Goal: Communication & Community: Answer question/provide support

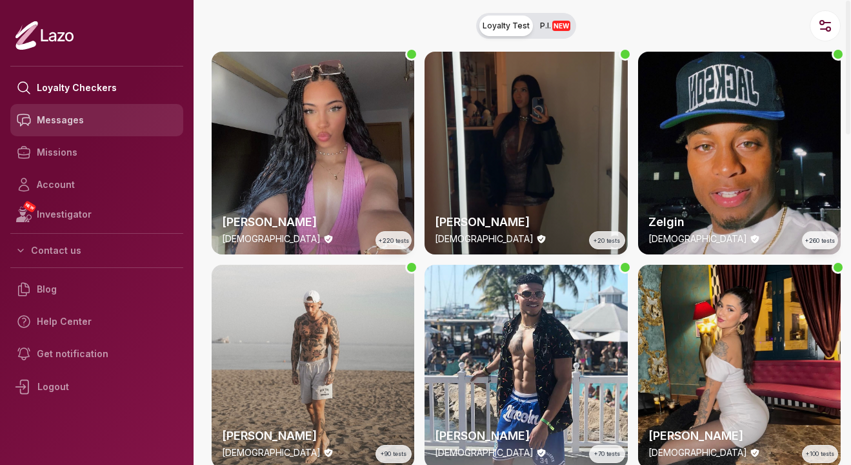
click at [107, 122] on link "Messages" at bounding box center [96, 120] width 173 height 32
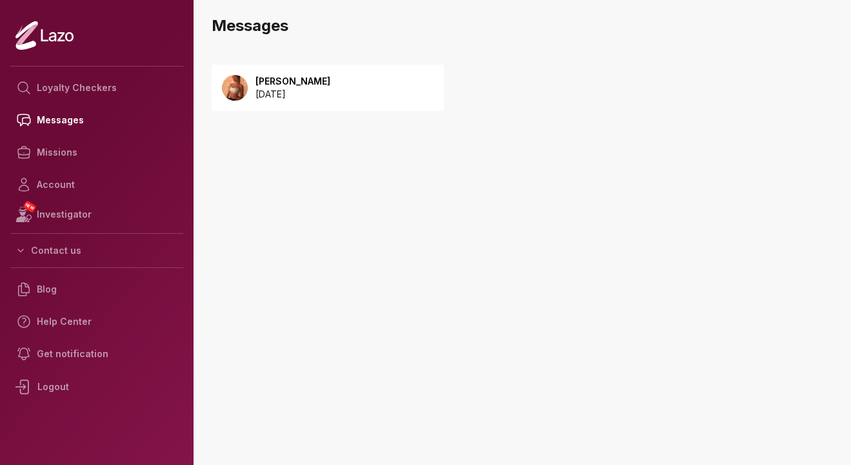
click at [324, 94] on p "2025 September 08" at bounding box center [293, 94] width 75 height 13
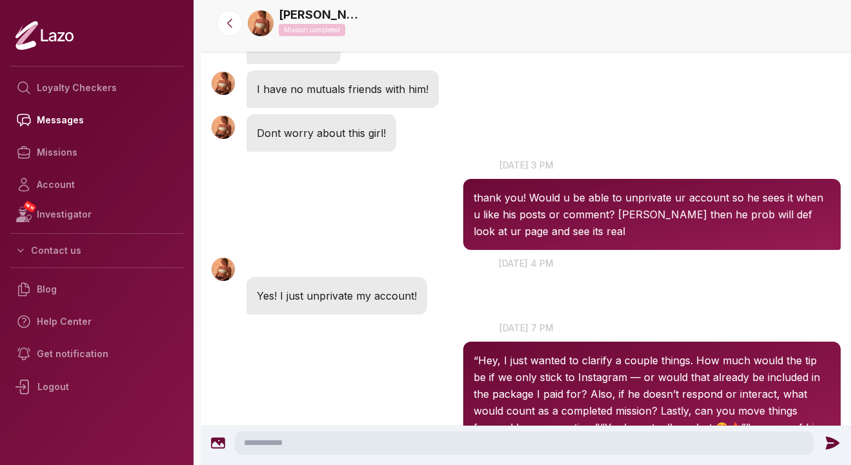
scroll to position [1061, 0]
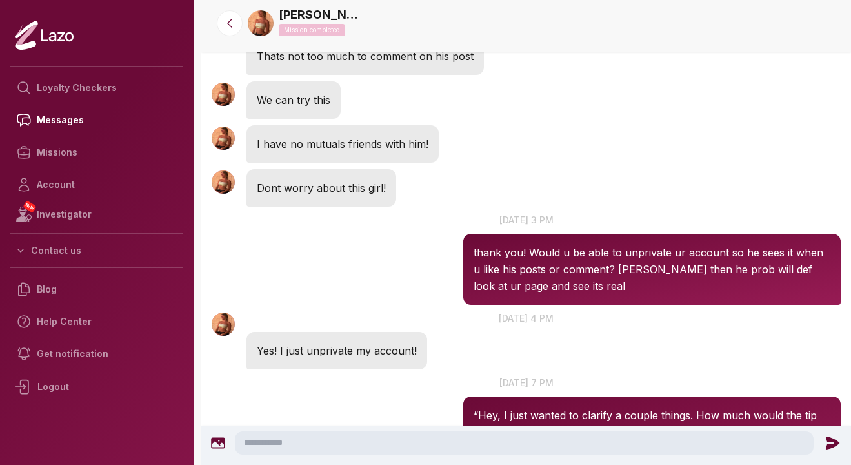
click at [295, 442] on textarea at bounding box center [524, 442] width 579 height 23
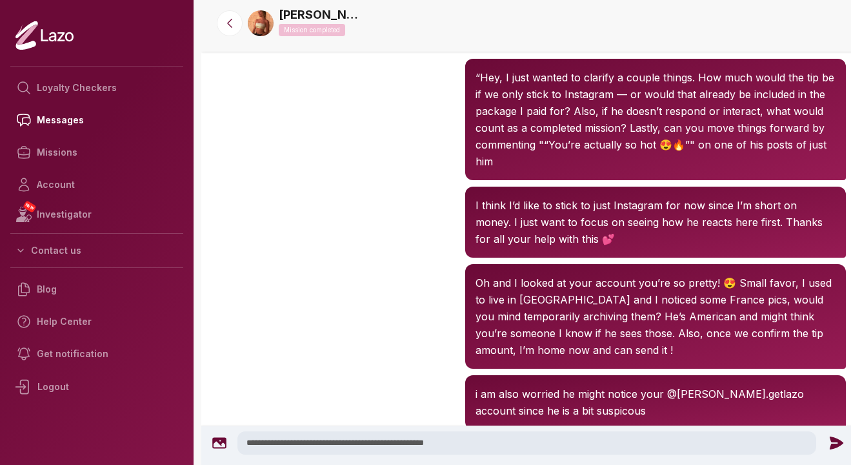
scroll to position [1397, 0]
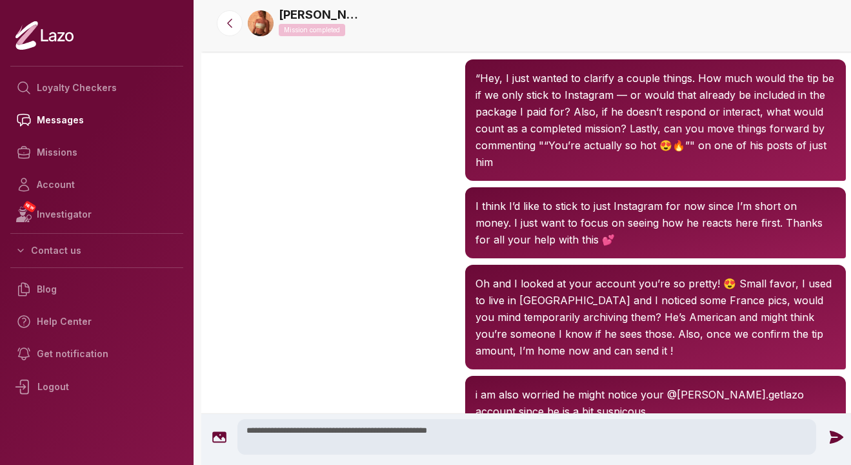
type textarea "**********"
click at [832, 438] on icon at bounding box center [837, 436] width 14 height 13
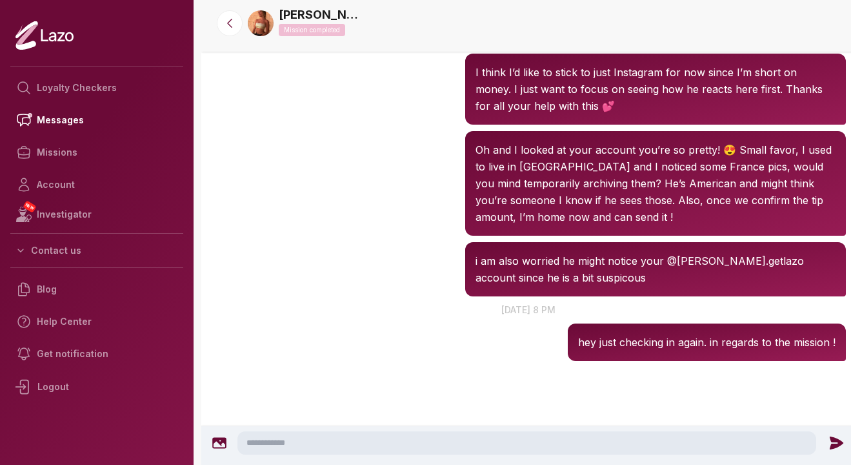
scroll to position [1534, 0]
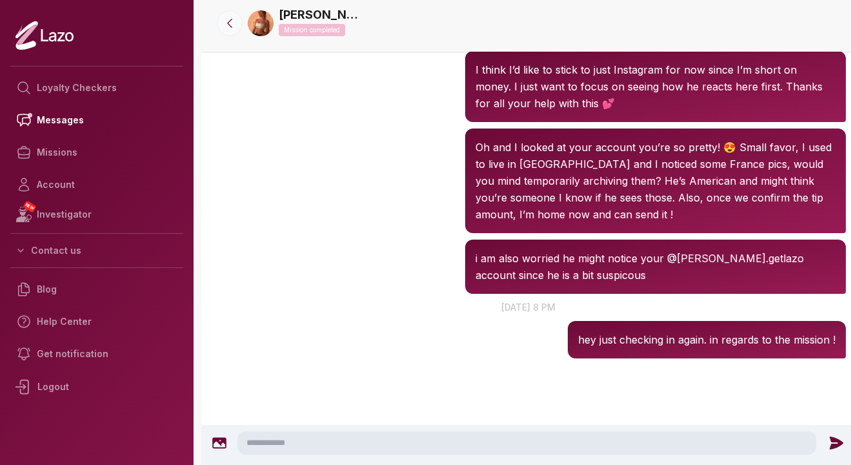
click at [229, 23] on icon at bounding box center [229, 23] width 13 height 13
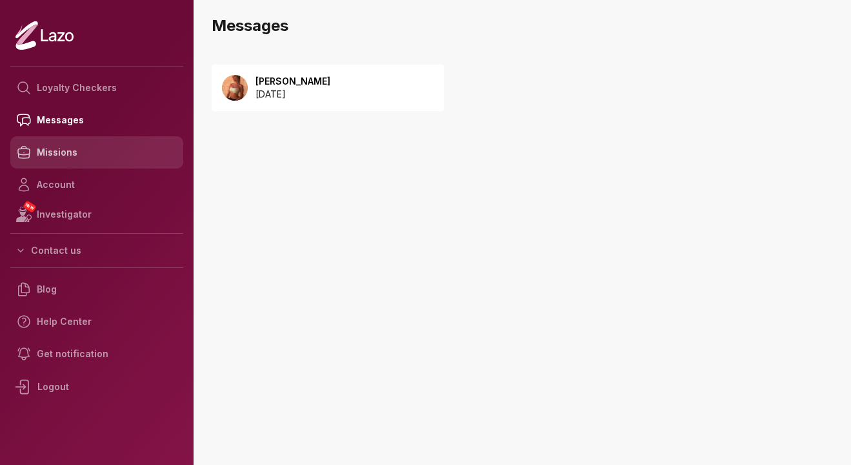
click at [67, 156] on link "Missions" at bounding box center [96, 152] width 173 height 32
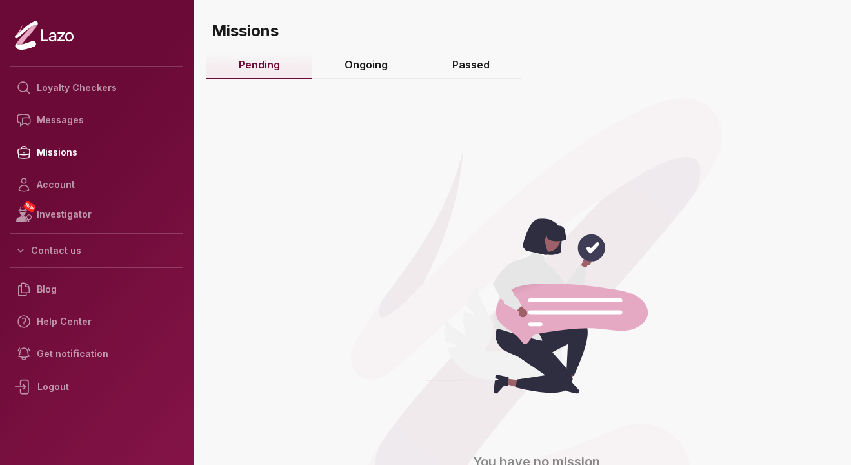
click at [386, 66] on link "Ongoing" at bounding box center [366, 66] width 108 height 28
click at [463, 60] on link "Passed" at bounding box center [471, 66] width 102 height 28
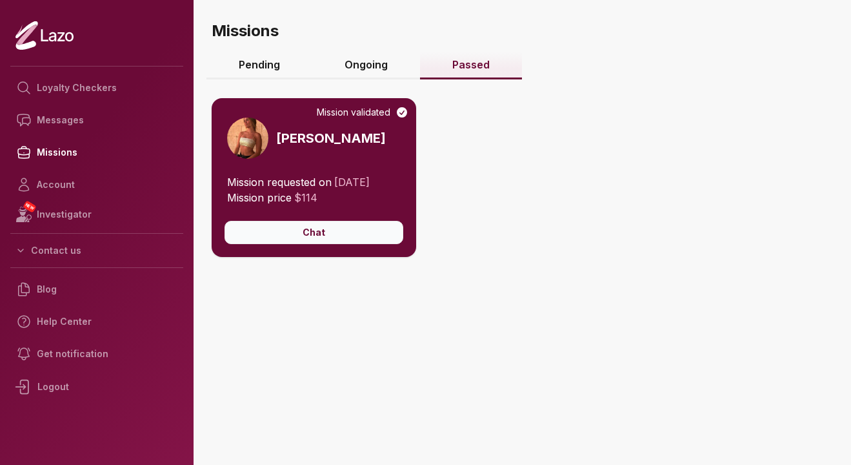
click at [302, 239] on button "Chat" at bounding box center [314, 232] width 179 height 23
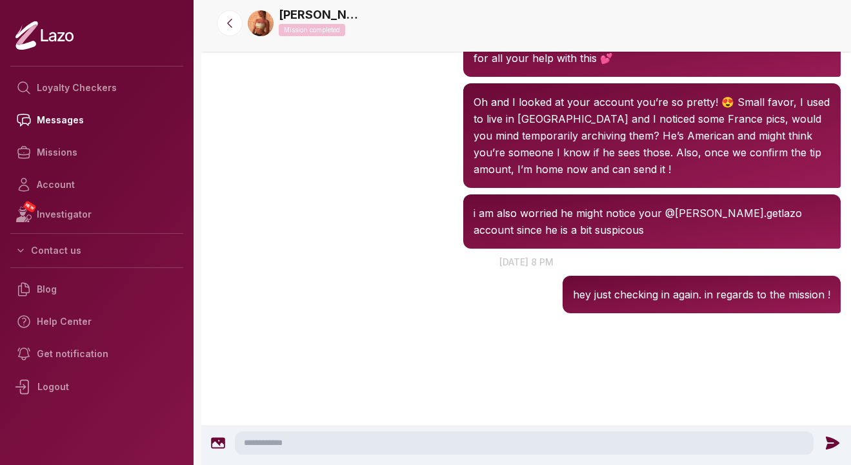
scroll to position [1627, 0]
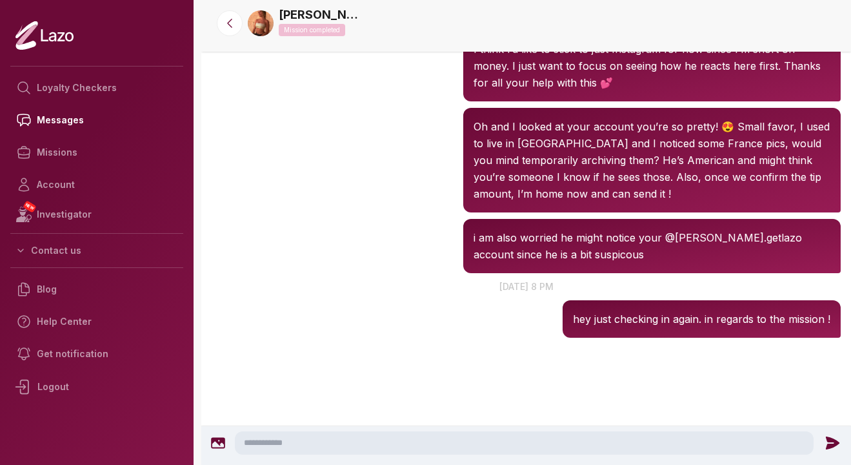
click at [283, 443] on textarea at bounding box center [524, 442] width 579 height 23
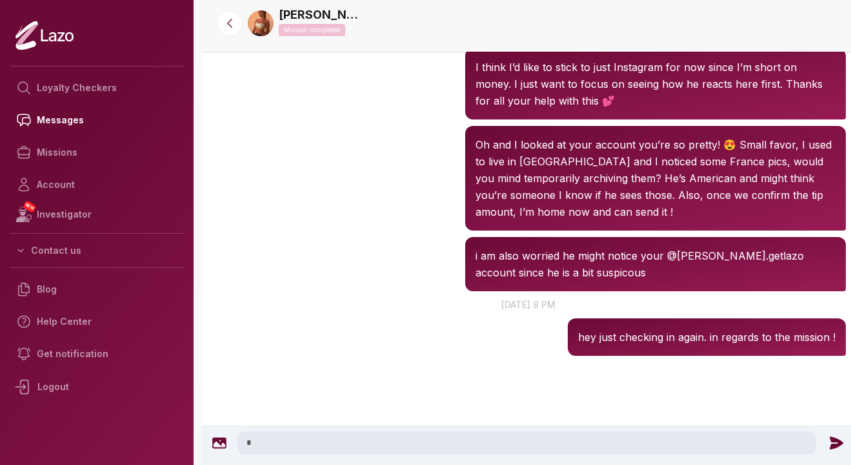
scroll to position [1490, 0]
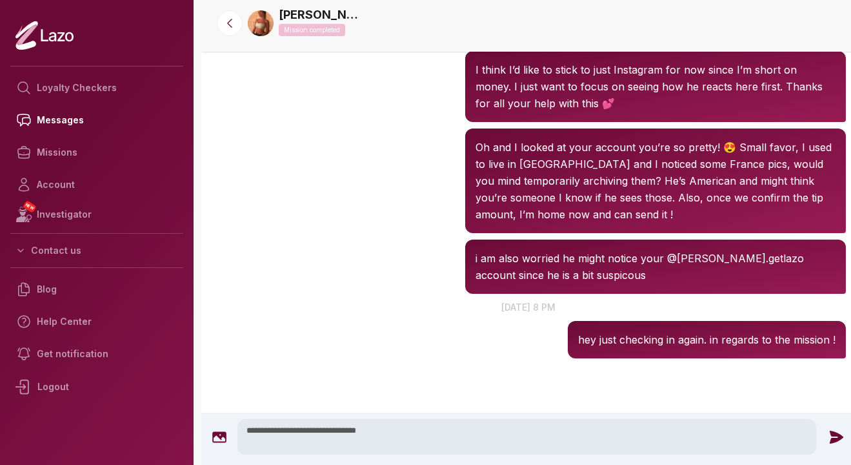
type textarea "**********"
click at [833, 438] on icon at bounding box center [837, 436] width 14 height 13
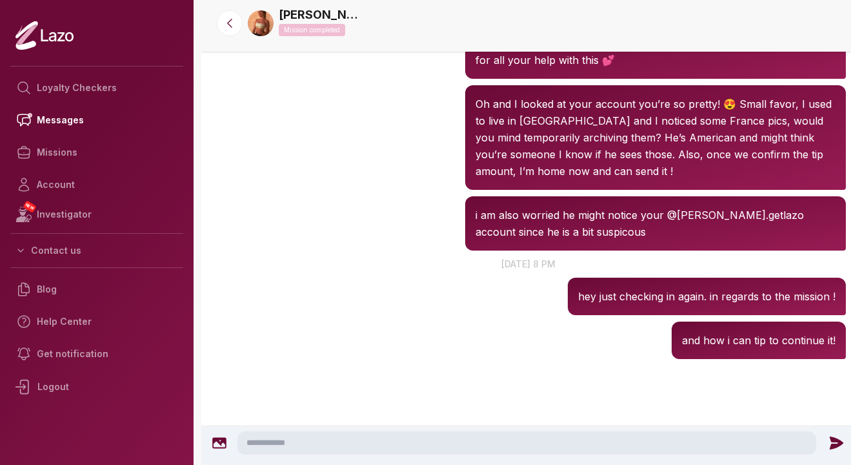
scroll to position [1534, 0]
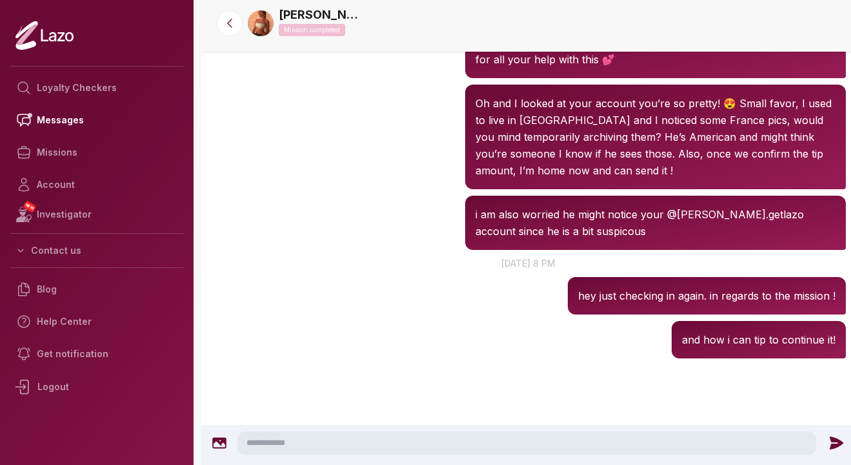
click at [508, 443] on textarea at bounding box center [527, 442] width 579 height 23
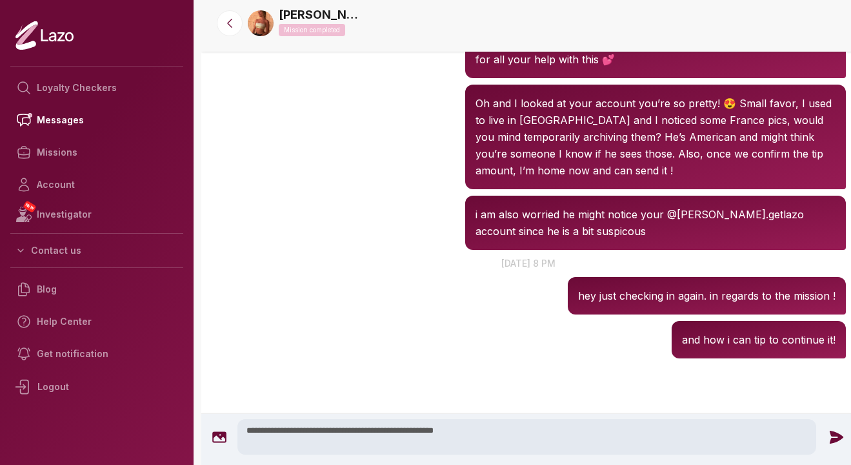
type textarea "**********"
click at [833, 439] on icon at bounding box center [837, 436] width 14 height 13
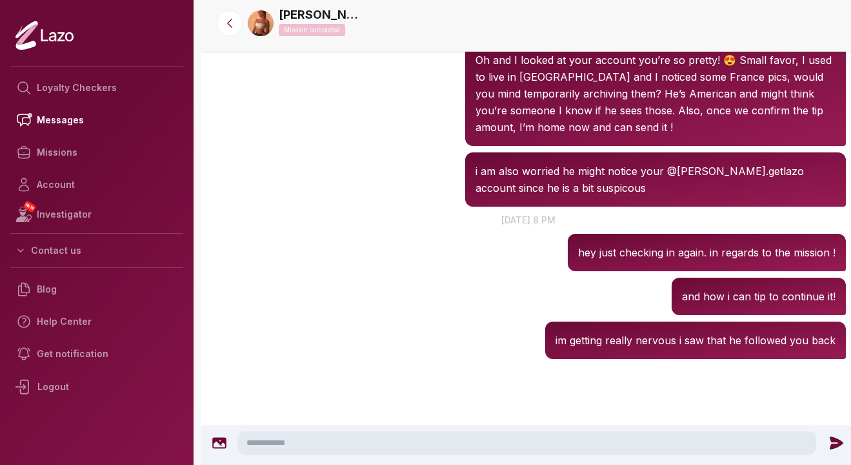
scroll to position [1578, 0]
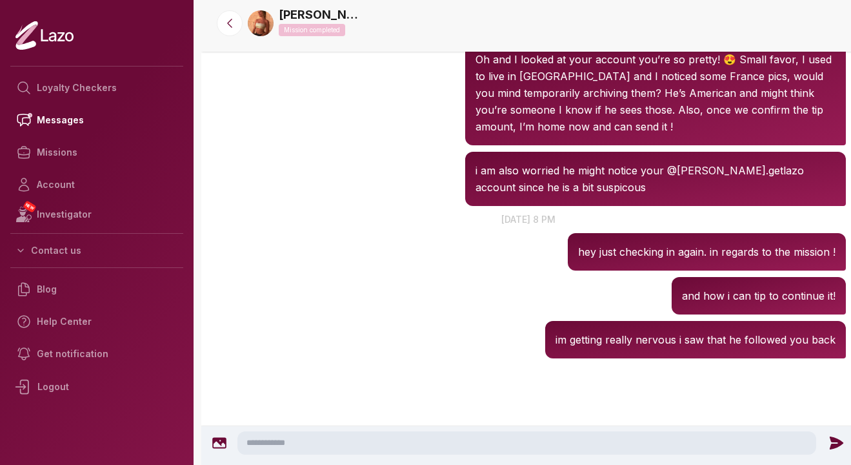
click at [360, 436] on textarea at bounding box center [527, 442] width 579 height 23
type textarea "**********"
drag, startPoint x: 262, startPoint y: 443, endPoint x: 355, endPoint y: 442, distance: 93.0
click at [355, 443] on textarea "**********" at bounding box center [527, 442] width 579 height 23
click at [355, 442] on textarea "**********" at bounding box center [527, 442] width 579 height 23
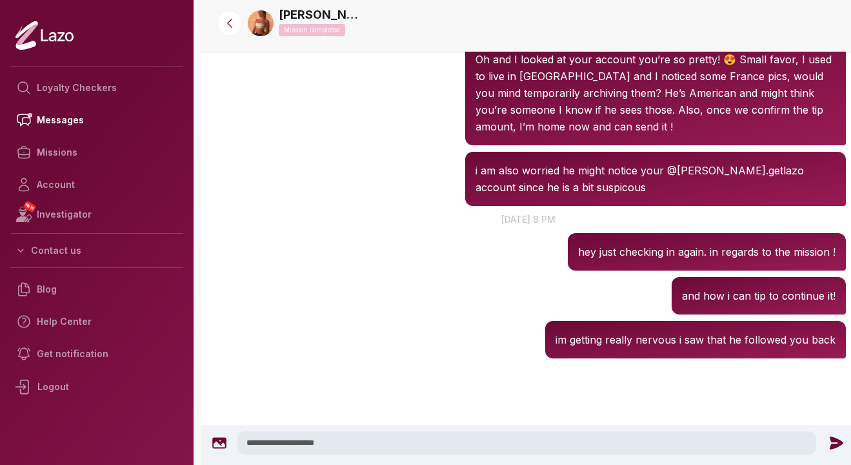
drag, startPoint x: 355, startPoint y: 442, endPoint x: 211, endPoint y: 406, distance: 148.4
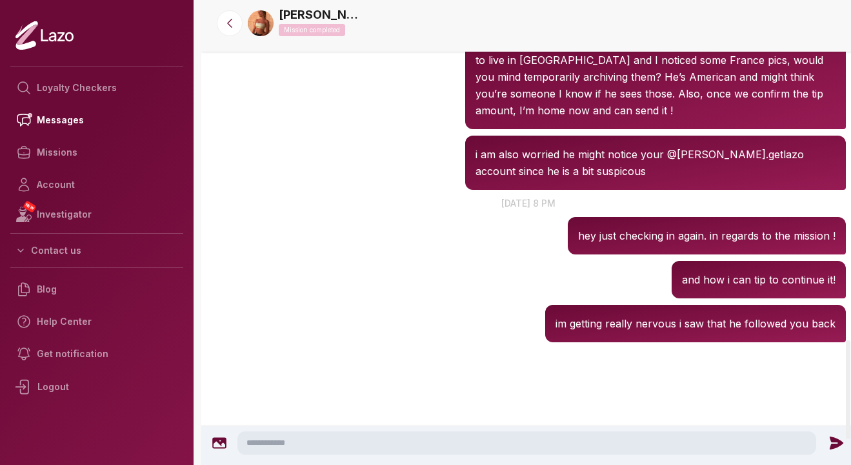
scroll to position [1592, 0]
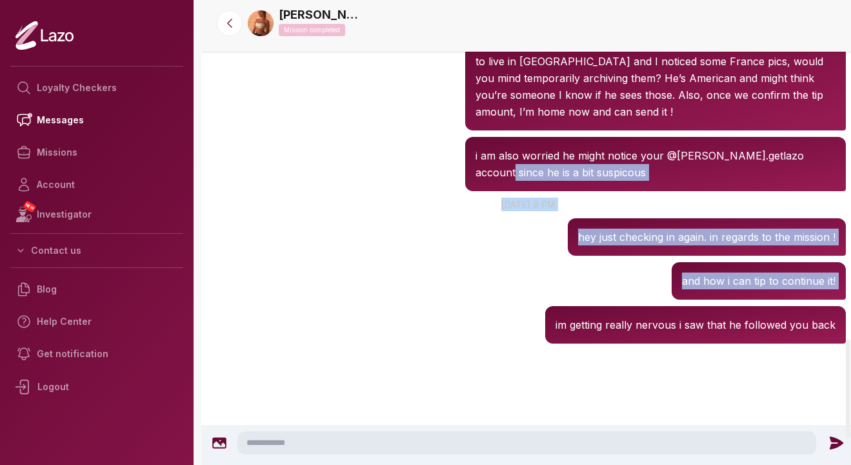
drag, startPoint x: 429, startPoint y: 307, endPoint x: 454, endPoint y: 163, distance: 145.5
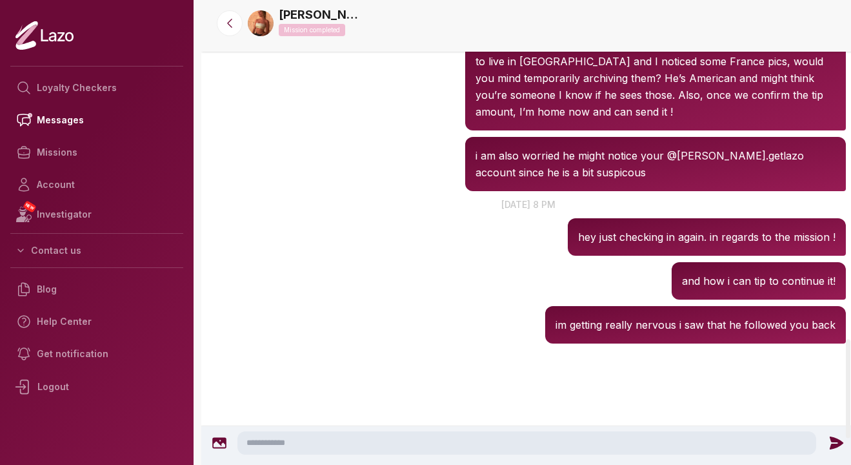
click at [391, 268] on div "Sharon 8:26 PM and how i can tip to continue it!" at bounding box center [528, 281] width 655 height 44
click at [325, 441] on textarea at bounding box center [527, 442] width 579 height 23
click at [377, 254] on div "Sharon 8:25 PM 18 Sep at 8 pm hey just checking in again. in regards to the mis…" at bounding box center [528, 226] width 655 height 65
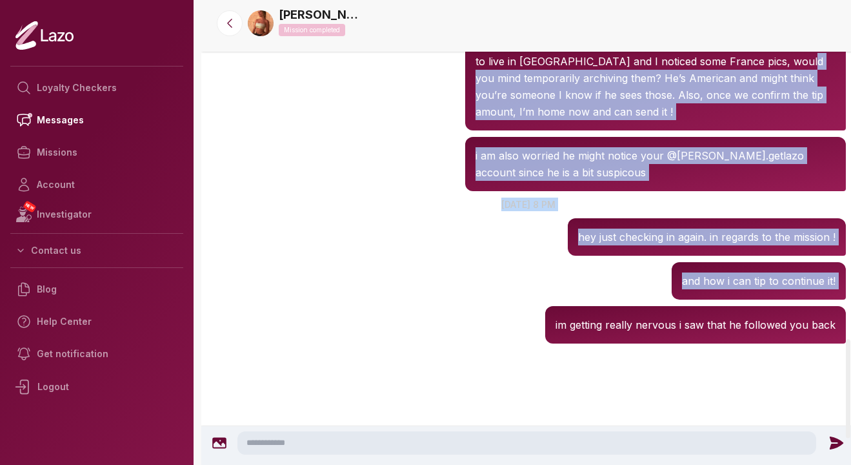
drag, startPoint x: 438, startPoint y: 309, endPoint x: 460, endPoint y: 63, distance: 247.6
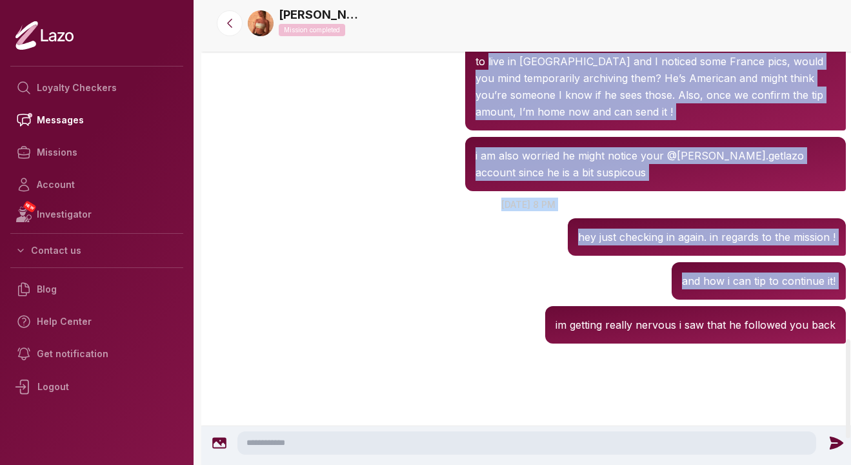
click at [400, 197] on div "Sharon 8:25 PM 18 Sep at 8 pm hey just checking in again. in regards to the mis…" at bounding box center [528, 226] width 655 height 65
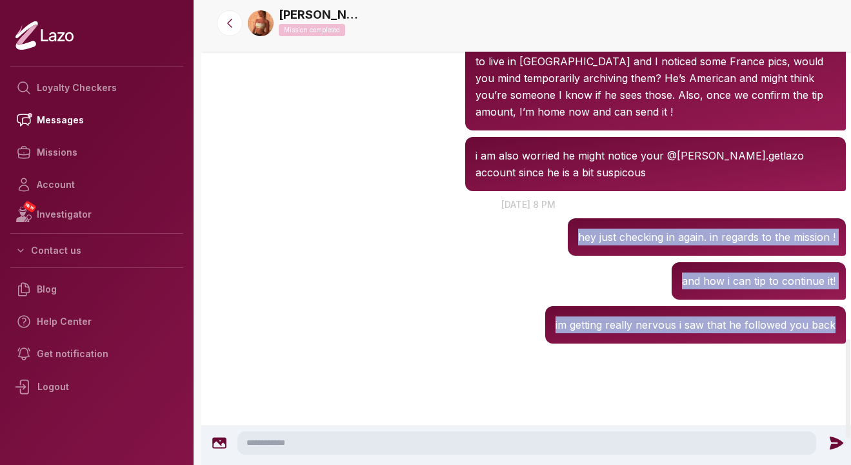
drag, startPoint x: 400, startPoint y: 197, endPoint x: 427, endPoint y: 366, distance: 171.3
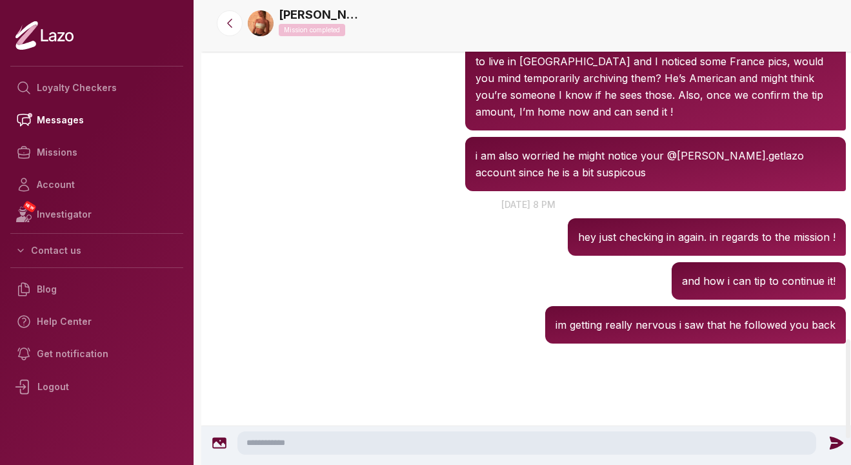
click at [429, 360] on div at bounding box center [528, 398] width 655 height 103
click at [818, 25] on div "Sharon Mission completed" at bounding box center [562, 24] width 567 height 36
click at [363, 447] on textarea at bounding box center [527, 442] width 579 height 23
click at [224, 15] on button at bounding box center [230, 23] width 26 height 26
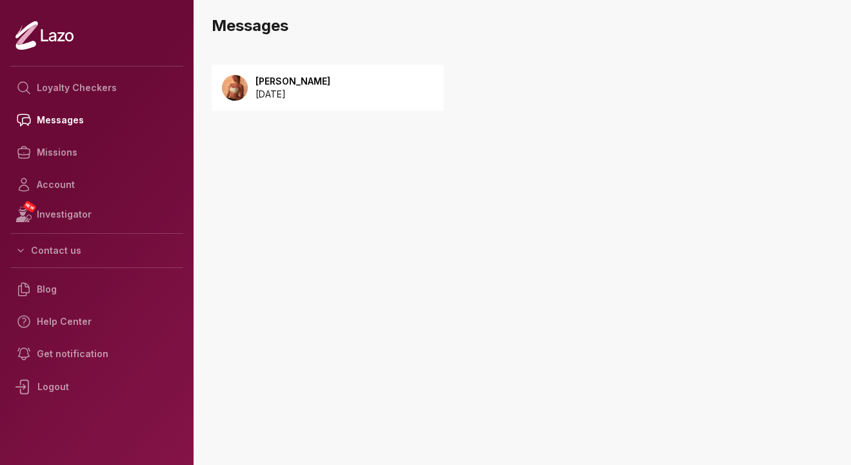
click at [296, 83] on p "[PERSON_NAME]" at bounding box center [293, 81] width 75 height 13
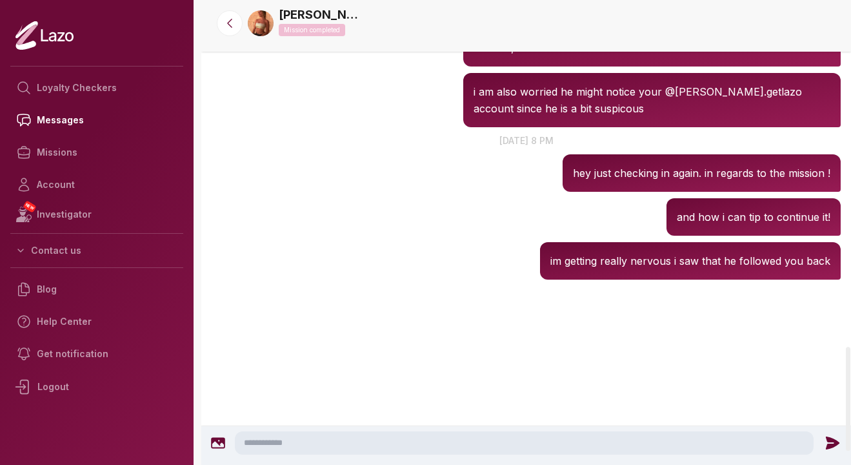
scroll to position [1547, 0]
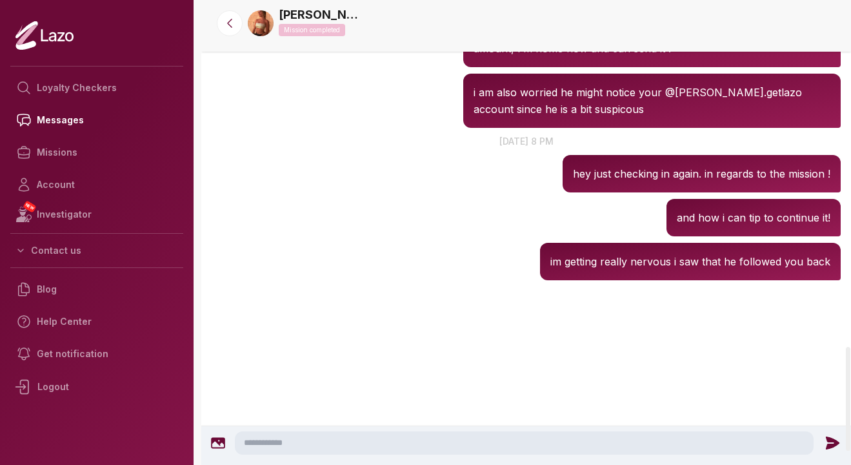
click at [292, 451] on textarea at bounding box center [524, 442] width 579 height 23
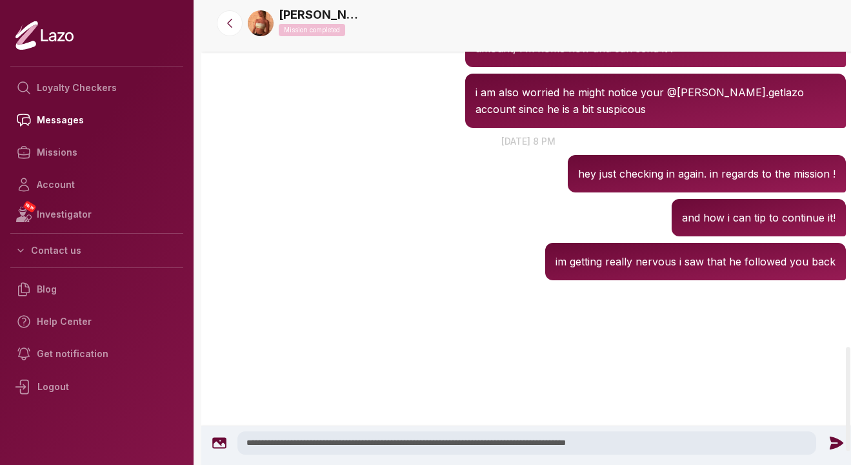
drag, startPoint x: 651, startPoint y: 442, endPoint x: 227, endPoint y: 414, distance: 425.6
paste textarea "**********"
click at [507, 443] on textarea "**********" at bounding box center [527, 442] width 579 height 23
click at [705, 436] on textarea "**********" at bounding box center [527, 442] width 579 height 23
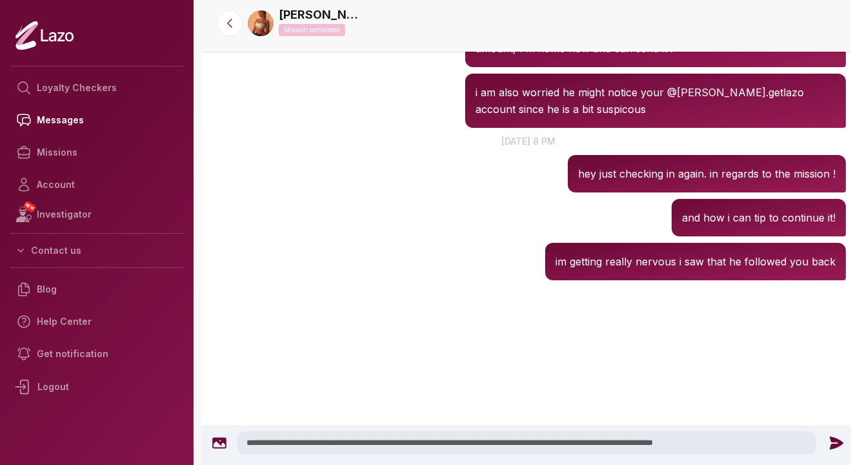
type textarea "**********"
click at [837, 443] on icon at bounding box center [837, 442] width 14 height 13
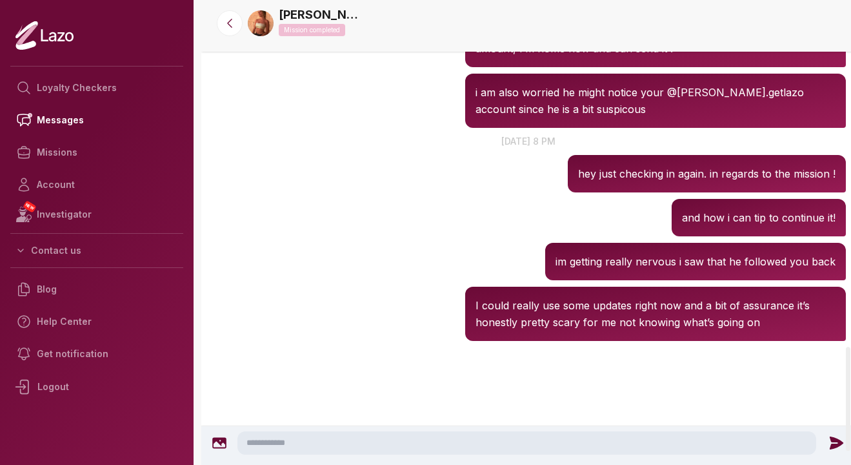
scroll to position [1530, 0]
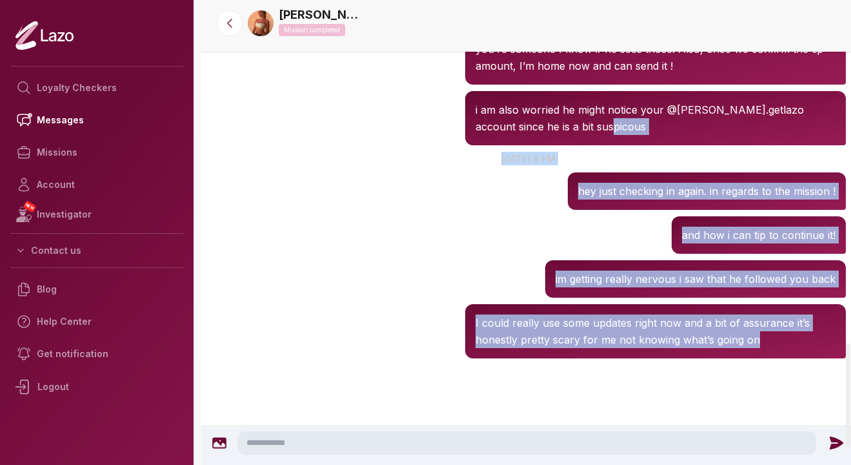
drag, startPoint x: 676, startPoint y: 391, endPoint x: 644, endPoint y: 90, distance: 303.1
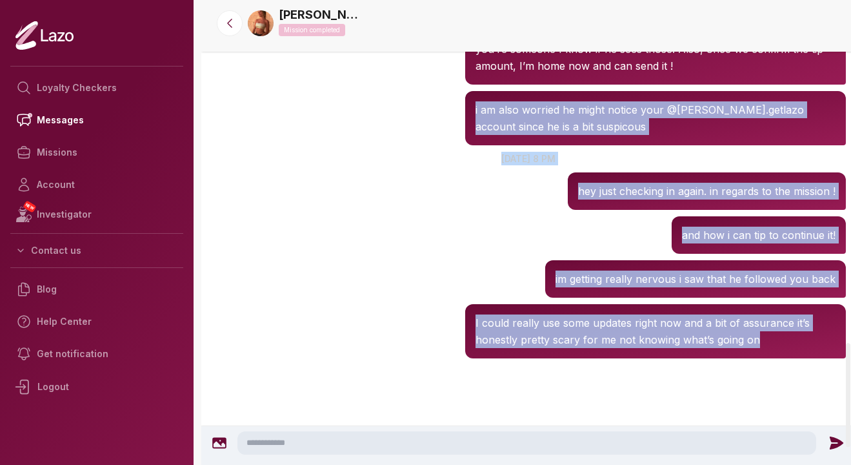
click at [448, 205] on div "Sharon 8:25 PM 18 Sep at 8 pm hey just checking in again. in regards to the mis…" at bounding box center [528, 180] width 655 height 65
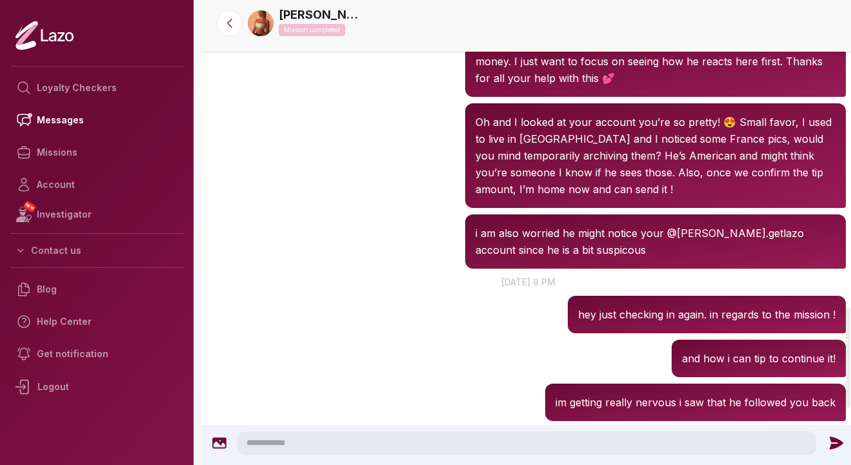
scroll to position [1390, 0]
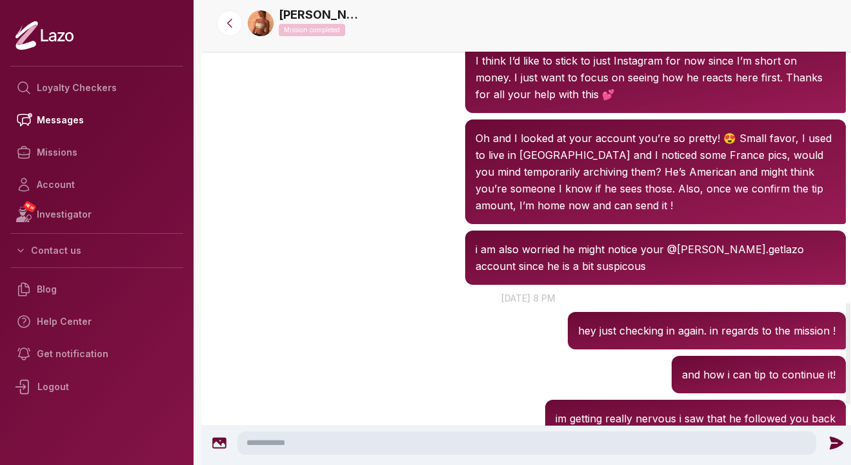
click at [308, 443] on textarea at bounding box center [527, 442] width 579 height 23
click at [358, 443] on textarea "**********" at bounding box center [527, 442] width 579 height 23
click at [437, 433] on textarea "**********" at bounding box center [527, 442] width 579 height 23
click at [432, 454] on textarea "**********" at bounding box center [527, 442] width 579 height 23
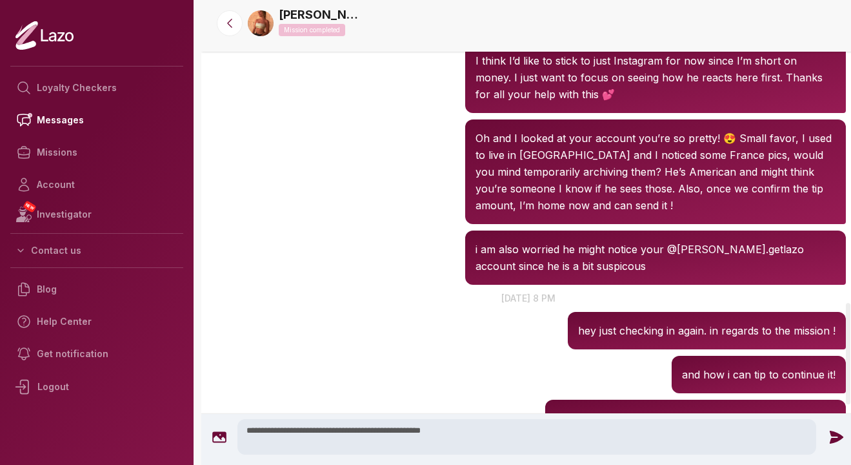
type textarea "**********"
click at [836, 439] on icon at bounding box center [837, 436] width 14 height 13
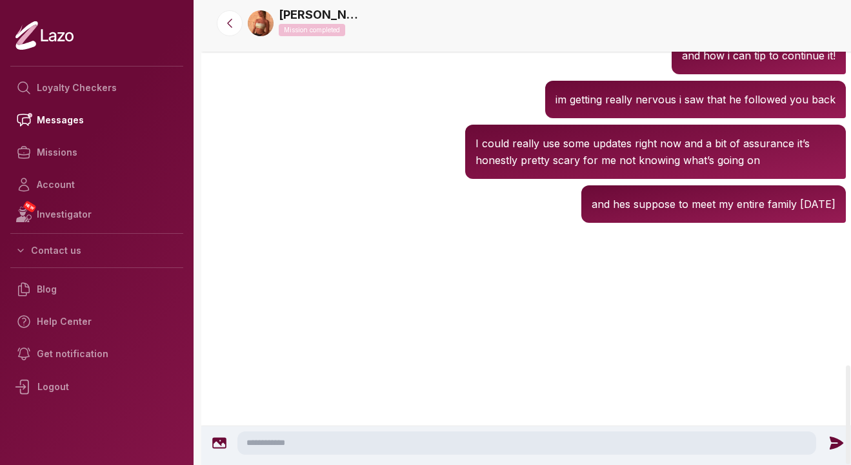
scroll to position [1711, 0]
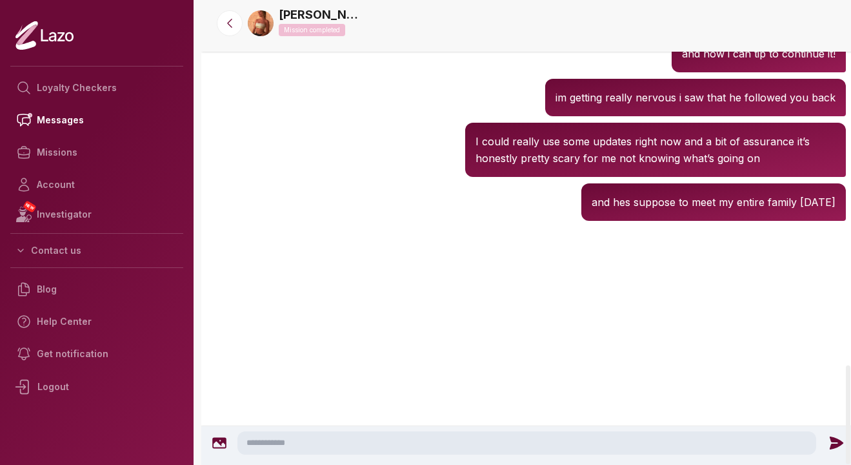
drag, startPoint x: 622, startPoint y: 187, endPoint x: 815, endPoint y: 245, distance: 200.9
copy div "hey just checking in again. in regards to the mission ! Sharon 8:26 PM and how …"
click at [272, 444] on textarea at bounding box center [527, 442] width 579 height 23
paste textarea "**********"
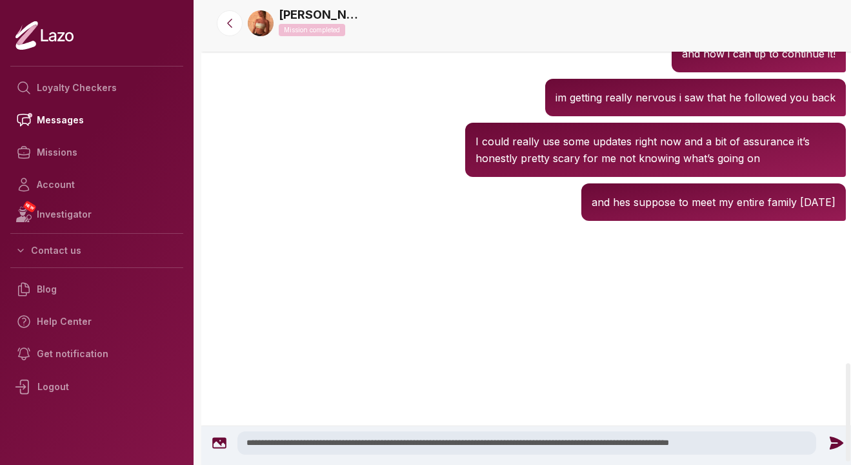
type textarea "**********"
click at [836, 444] on icon at bounding box center [837, 442] width 14 height 13
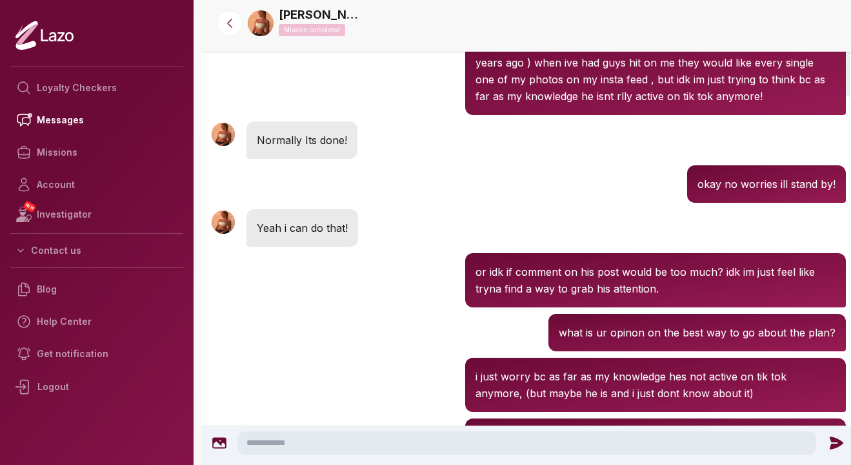
scroll to position [0, 0]
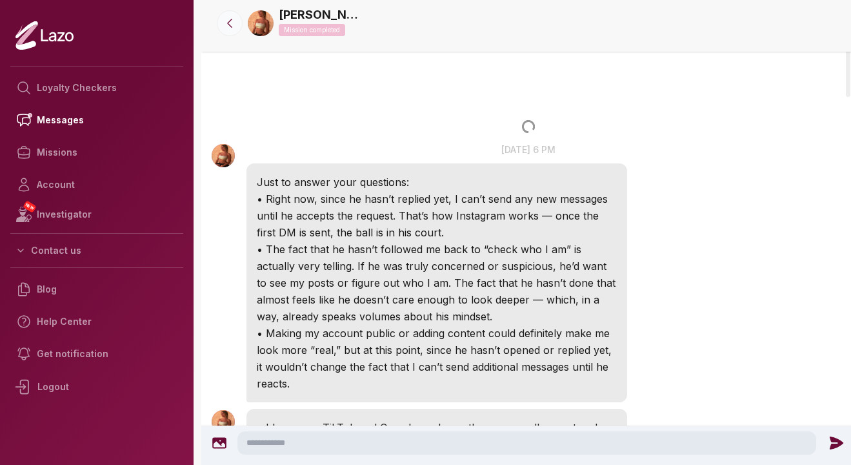
click at [230, 29] on icon at bounding box center [229, 23] width 13 height 13
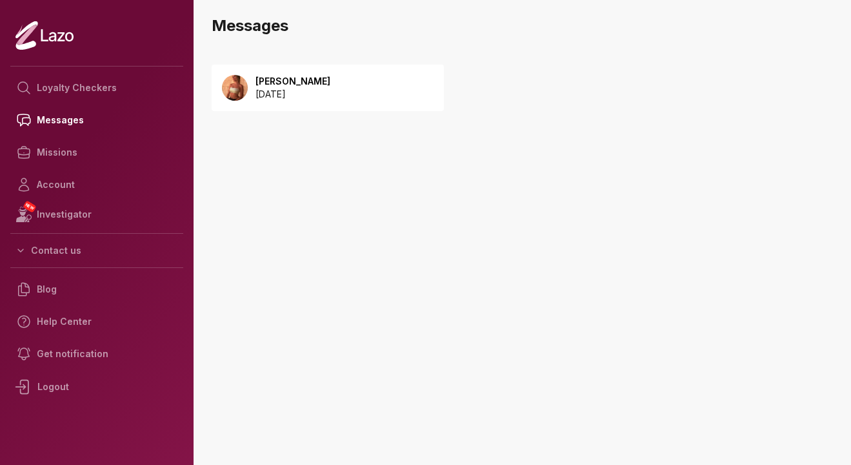
click at [308, 86] on p "[PERSON_NAME]" at bounding box center [293, 81] width 75 height 13
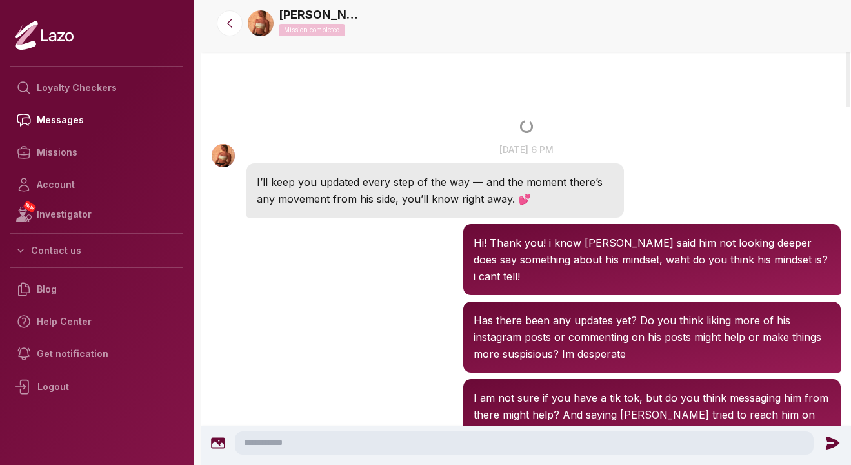
drag, startPoint x: 600, startPoint y: 203, endPoint x: 589, endPoint y: 150, distance: 54.1
click at [589, 150] on div "[PERSON_NAME] 6:42 PM [DATE] at 6 pm I’ll keep you updated every step of the wa…" at bounding box center [436, 180] width 378 height 75
click at [684, 186] on div "[PERSON_NAME] 6:42 PM [DATE] at 6 pm I’ll keep you updated every step of the wa…" at bounding box center [526, 179] width 650 height 81
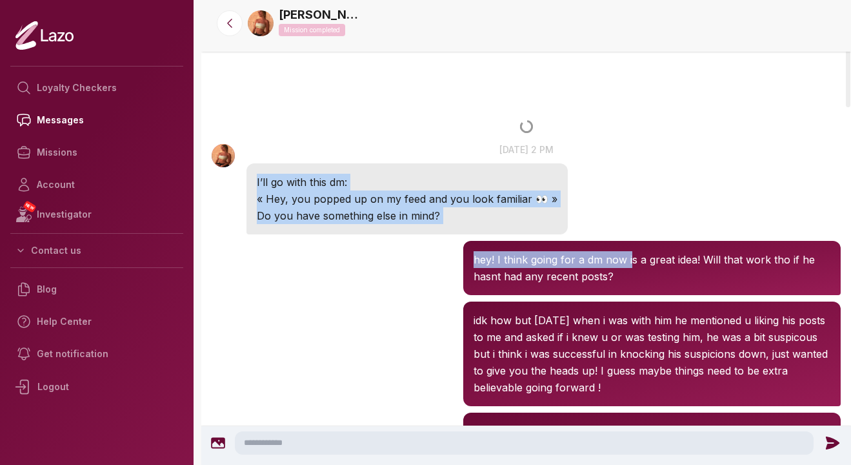
drag, startPoint x: 629, startPoint y: 252, endPoint x: 609, endPoint y: 170, distance: 83.6
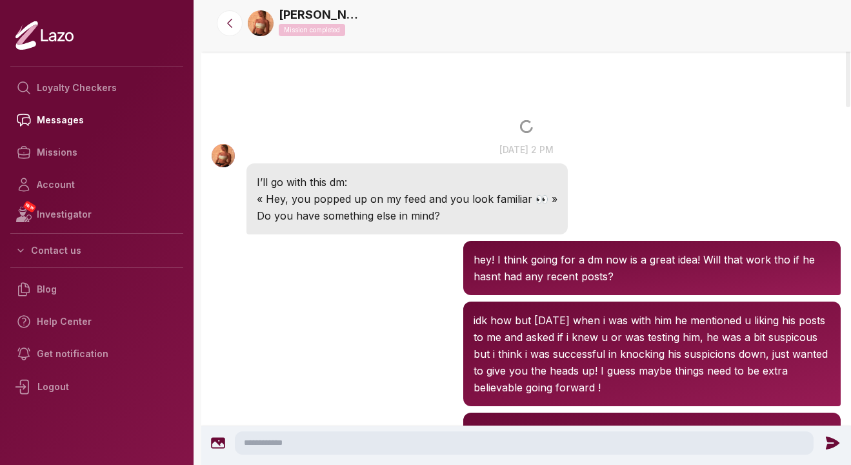
click at [563, 211] on div "[PERSON_NAME] 2:10 PM [DATE] at 2 pm I’ll go with this dm: « Hey, you popped up…" at bounding box center [526, 188] width 650 height 98
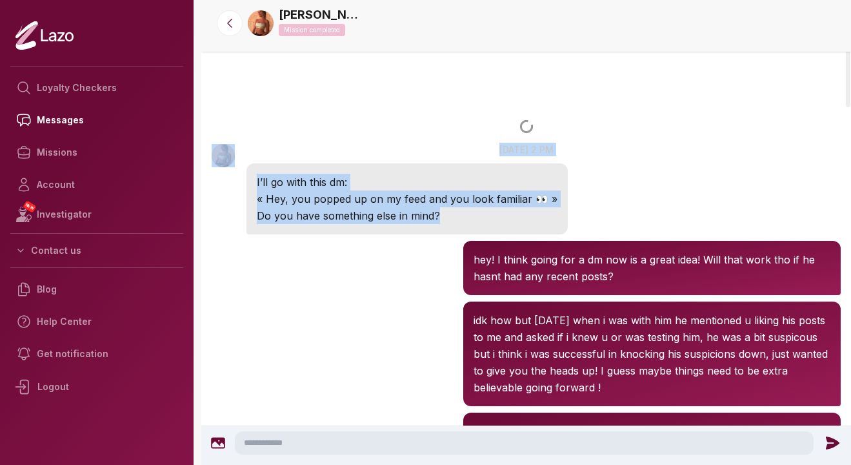
drag, startPoint x: 562, startPoint y: 211, endPoint x: 547, endPoint y: 56, distance: 155.6
click at [615, 170] on div "[PERSON_NAME] 2:10 PM [DATE] at 2 pm I’ll go with this dm: « Hey, you popped up…" at bounding box center [526, 188] width 650 height 98
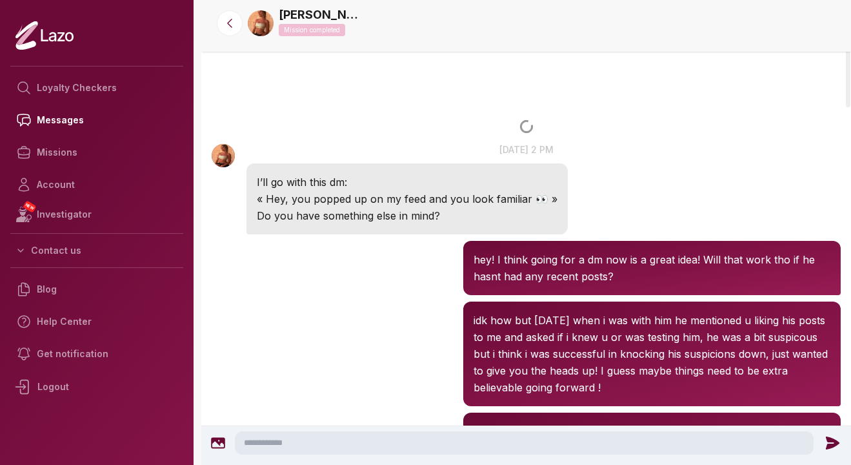
click at [345, 275] on div "[PERSON_NAME] 2:46 PM hey! I think going for a dm now is a great idea! Will tha…" at bounding box center [526, 268] width 650 height 61
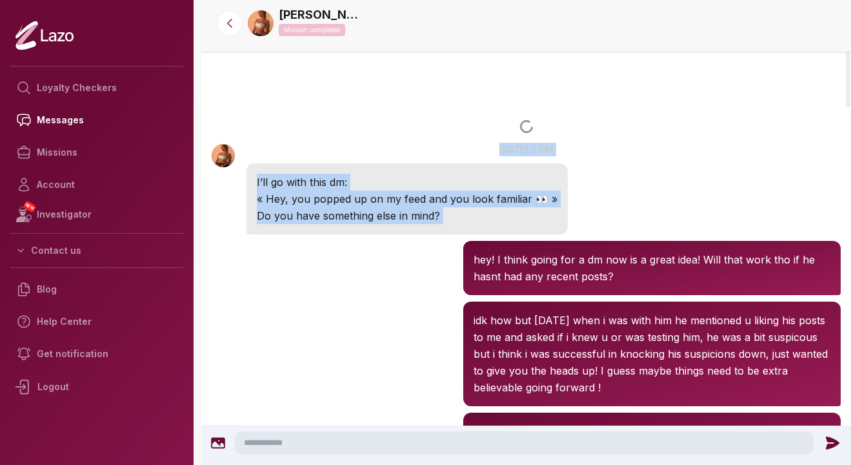
drag, startPoint x: 344, startPoint y: 255, endPoint x: 344, endPoint y: 140, distance: 114.9
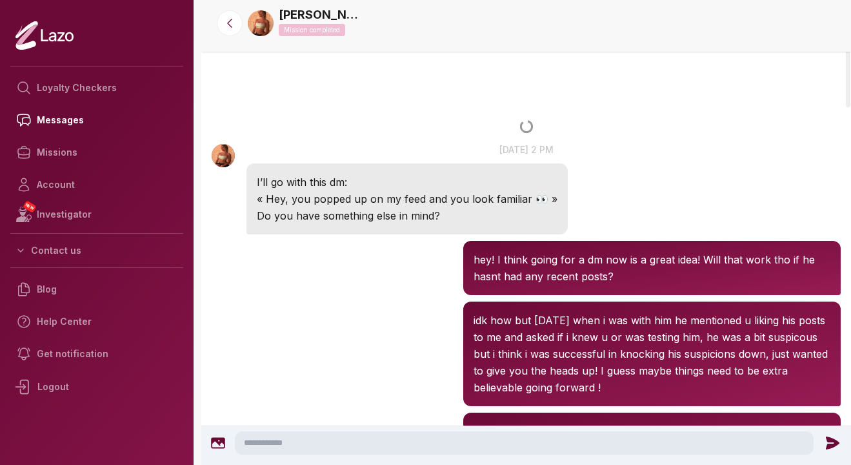
click at [358, 255] on div "Sharon 2:46 PM hey! I think going for a dm now is a great idea! Will that work …" at bounding box center [526, 268] width 650 height 61
drag, startPoint x: 533, startPoint y: 136, endPoint x: 510, endPoint y: 103, distance: 40.3
click at [446, 116] on span at bounding box center [526, 127] width 650 height 26
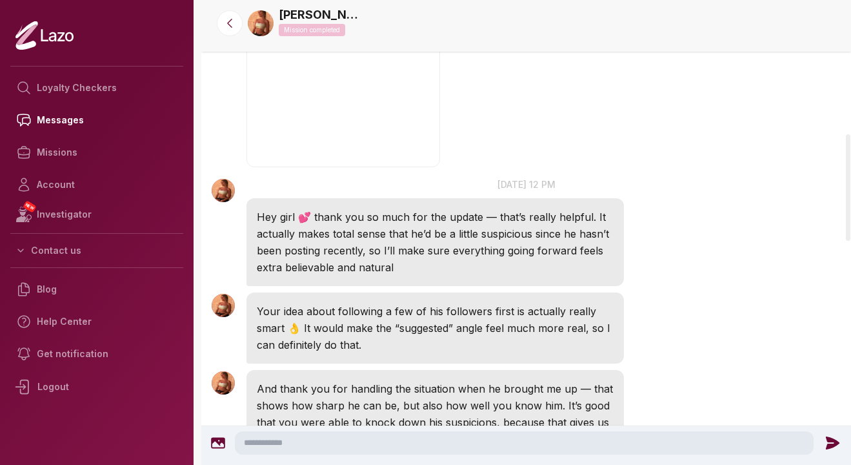
scroll to position [600, 0]
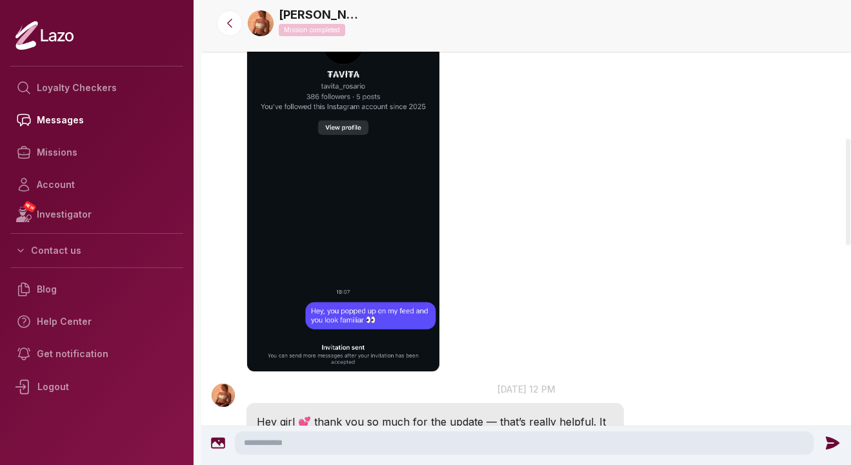
click at [352, 245] on img "button" at bounding box center [344, 180] width 194 height 384
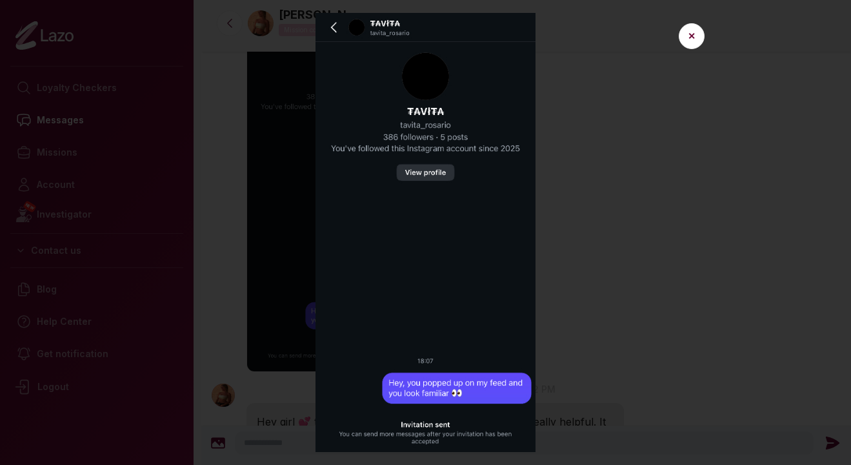
click at [617, 219] on img at bounding box center [426, 232] width 578 height 439
click at [687, 33] on button "✕" at bounding box center [692, 36] width 26 height 26
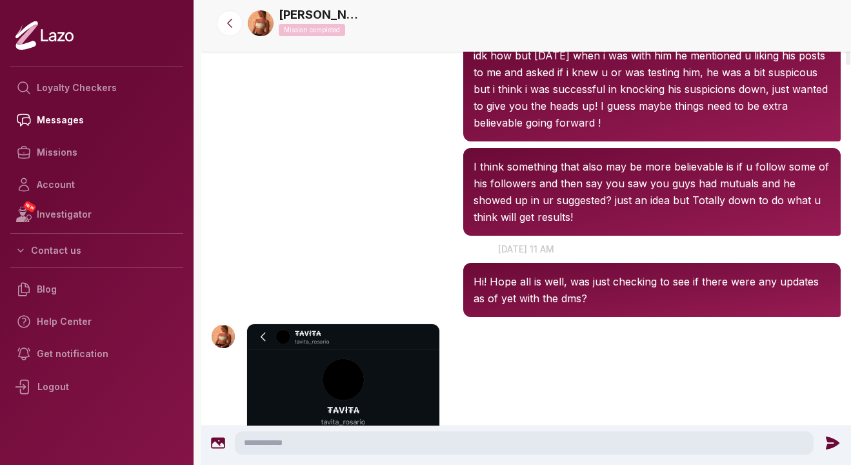
scroll to position [0, 0]
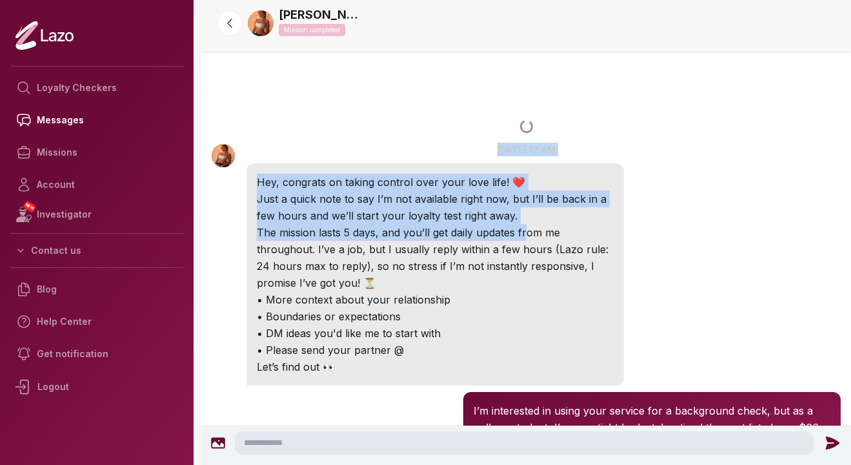
drag, startPoint x: 487, startPoint y: 234, endPoint x: 473, endPoint y: 154, distance: 81.3
click at [474, 154] on div "Sharon 12:47 AM 8 Sep at 12 am Hey, congrats on taking control over your love l…" at bounding box center [436, 264] width 378 height 243
drag, startPoint x: 451, startPoint y: 343, endPoint x: 532, endPoint y: 184, distance: 179.0
click at [532, 184] on div "Hey, congrats on taking control over your love life! ❤️ Just a quick note to sa…" at bounding box center [436, 274] width 378 height 222
drag, startPoint x: 464, startPoint y: 168, endPoint x: 477, endPoint y: 378, distance: 210.2
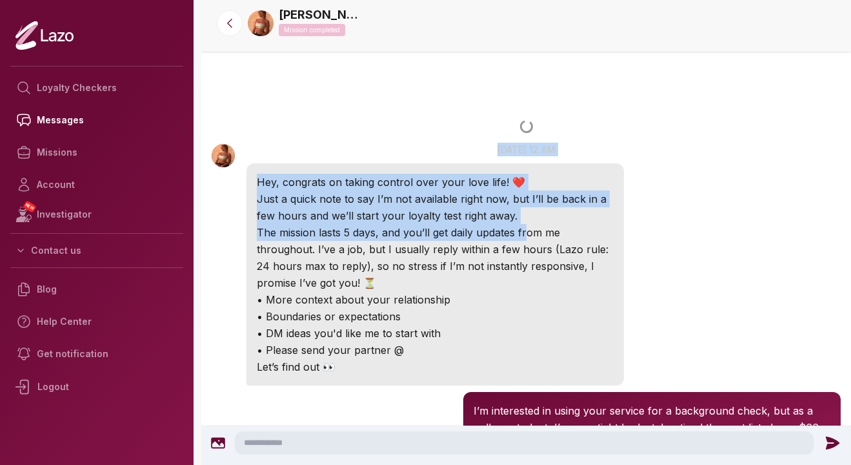
click at [477, 378] on div "Hey, congrats on taking control over your love life! ❤️ Just a quick note to sa…" at bounding box center [436, 274] width 378 height 222
click at [704, 246] on div "Sharon 12:47 AM 8 Sep at 12 am Hey, congrats on taking control over your love l…" at bounding box center [526, 263] width 650 height 249
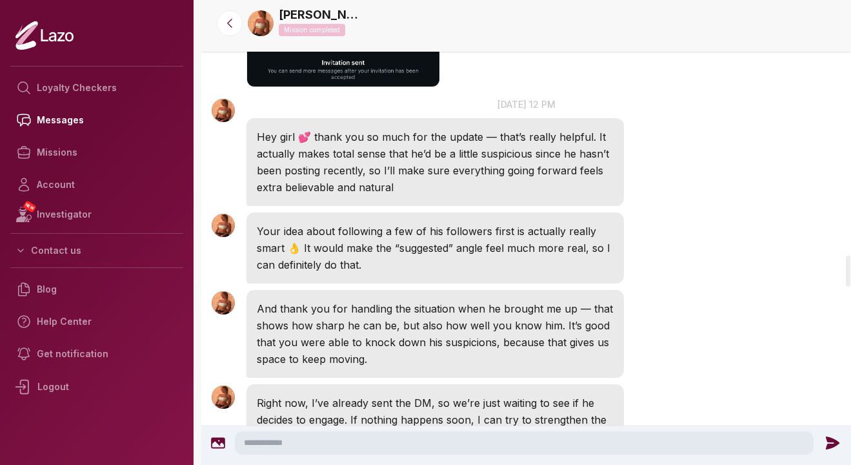
scroll to position [3833, 0]
click at [405, 434] on textarea at bounding box center [524, 442] width 579 height 23
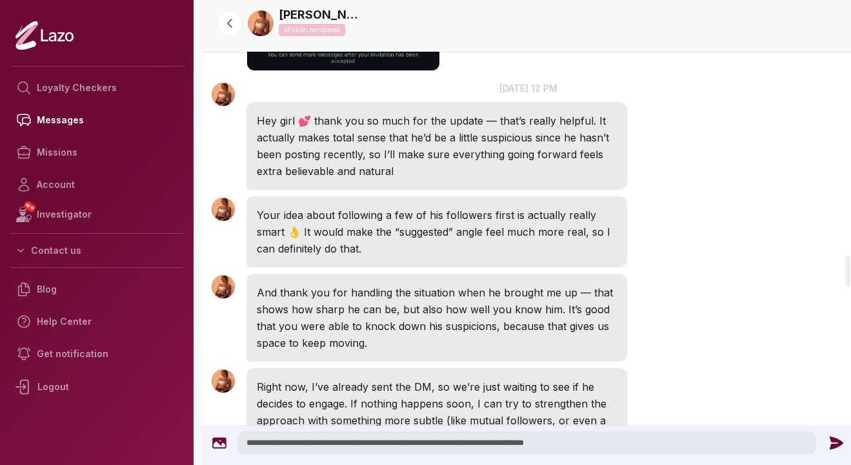
type textarea "**********"
drag, startPoint x: 622, startPoint y: 445, endPoint x: 136, endPoint y: 422, distance: 486.6
click at [136, 422] on div "Loyalty Checkers Messages Missions Account NEW Investigator Contact us Blog Hel…" at bounding box center [425, 232] width 851 height 465
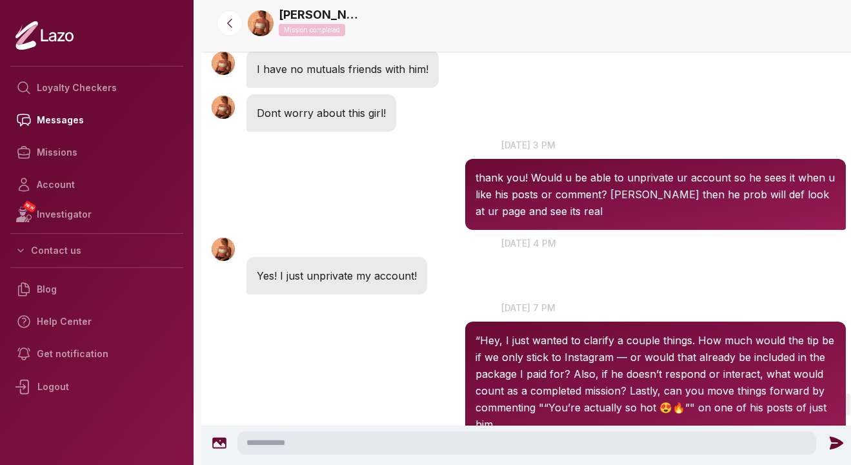
scroll to position [8597, 0]
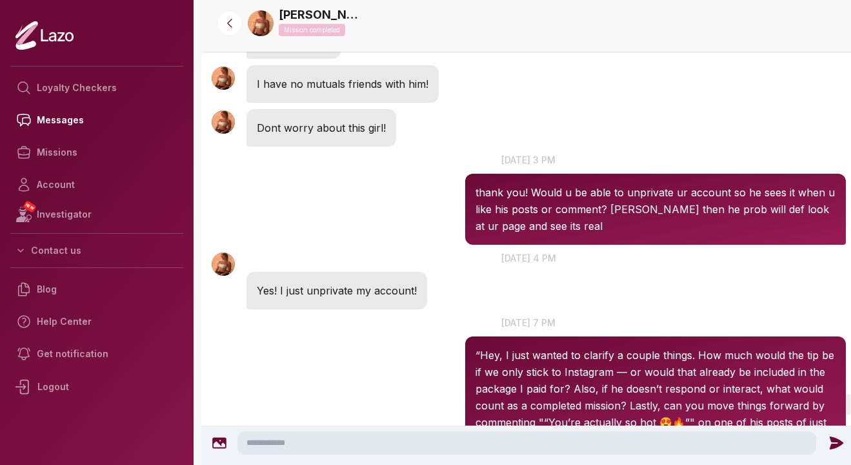
drag, startPoint x: 476, startPoint y: 305, endPoint x: 437, endPoint y: 121, distance: 187.4
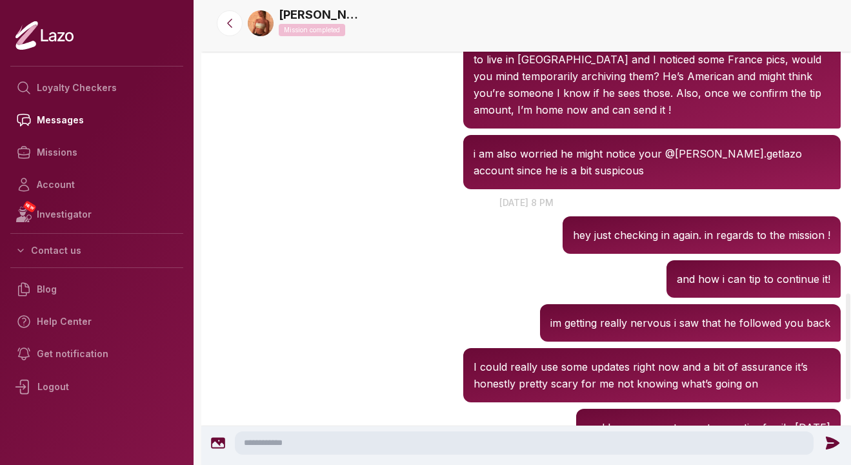
scroll to position [1573, 0]
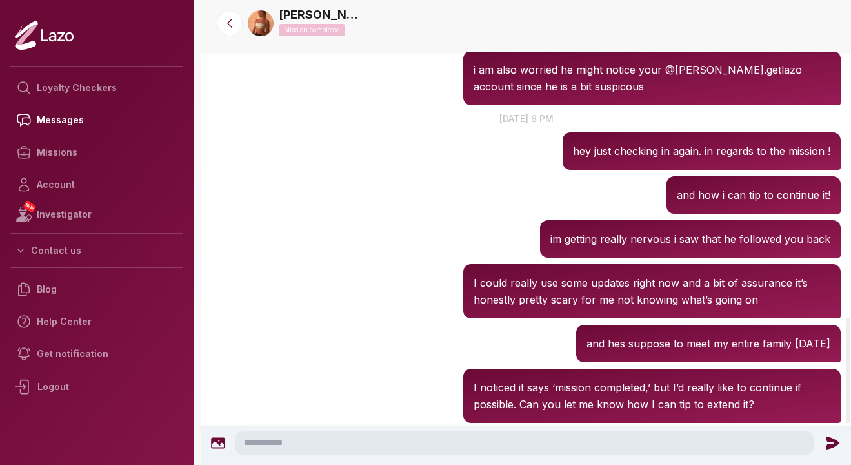
scroll to position [1573, 0]
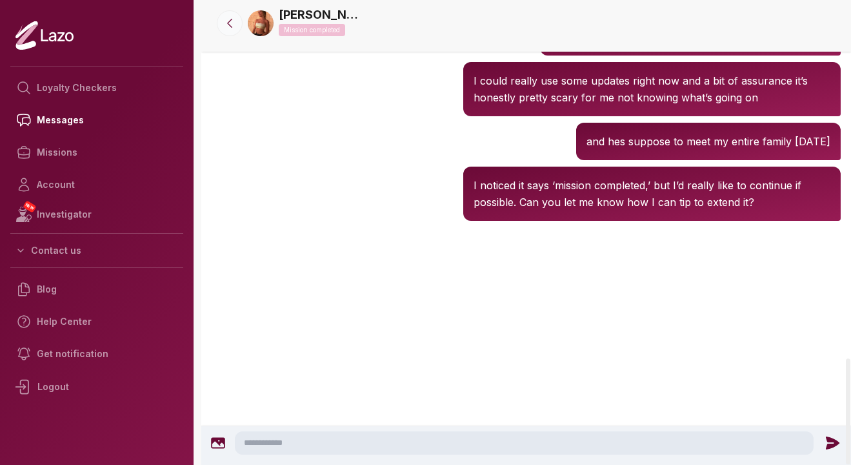
click at [235, 19] on icon at bounding box center [229, 23] width 13 height 13
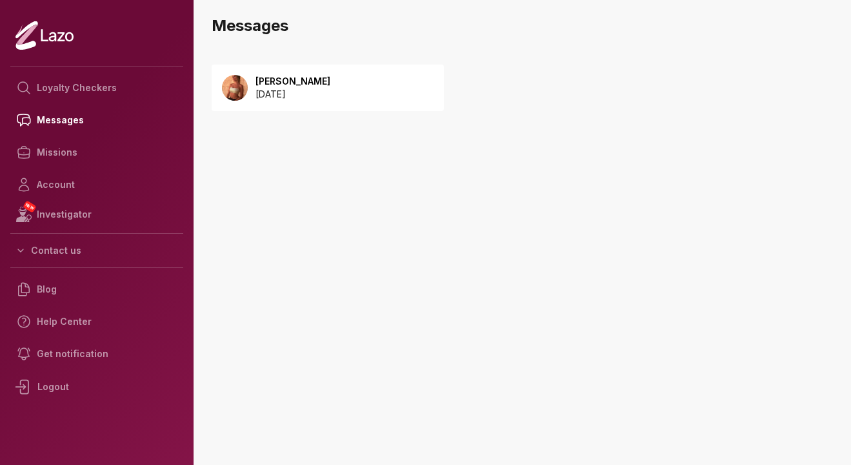
click at [365, 89] on div "[PERSON_NAME] [DATE]" at bounding box center [328, 88] width 232 height 46
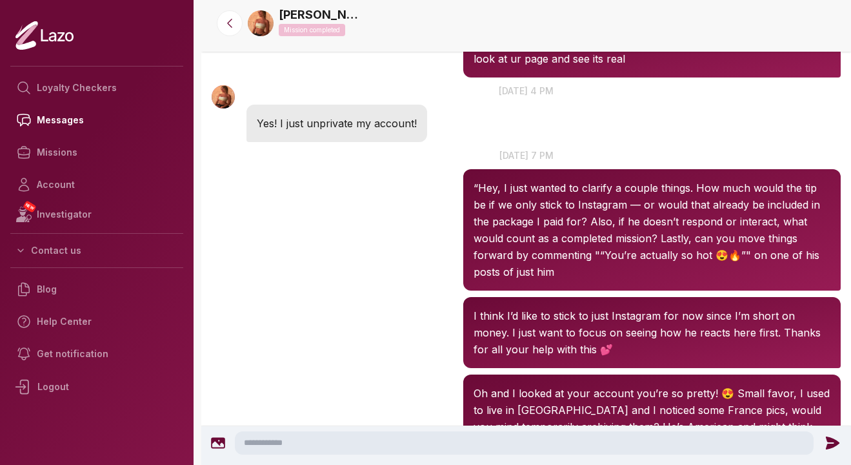
scroll to position [933, 0]
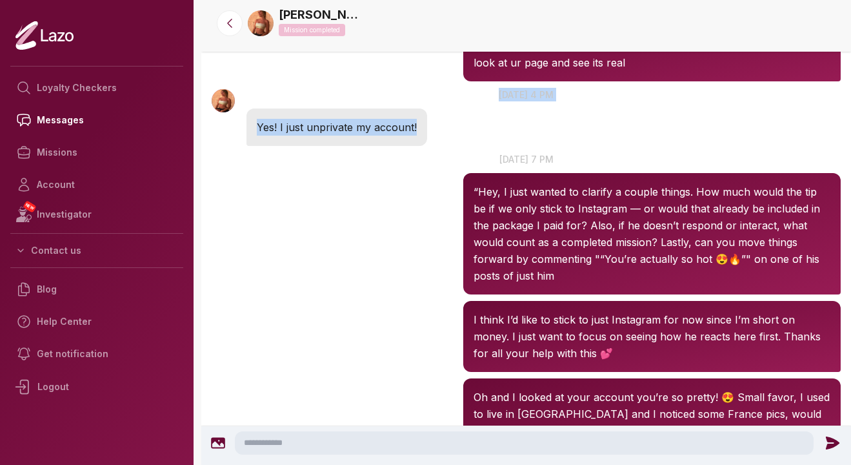
drag, startPoint x: 423, startPoint y: 143, endPoint x: 412, endPoint y: 85, distance: 59.8
click at [412, 86] on div "Sharon 4:11 PM 16 Sep at 4 pm Yes! I just unprivate my account!" at bounding box center [526, 117] width 650 height 65
click at [390, 172] on div "Sharon 7:25 PM 16 Sep at 7 pm “Hey, I just wanted to clarify a couple things. H…" at bounding box center [526, 223] width 650 height 148
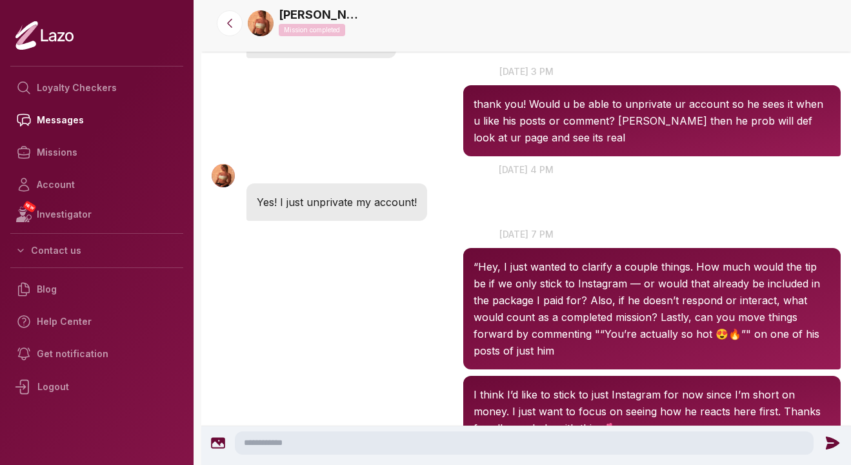
scroll to position [855, 0]
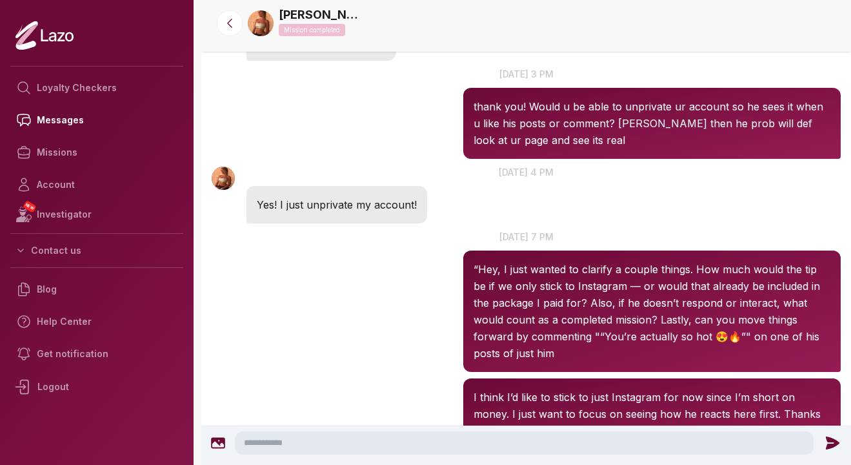
drag, startPoint x: 567, startPoint y: 169, endPoint x: 473, endPoint y: 169, distance: 94.2
click at [473, 169] on p "16 Sep at 4 pm" at bounding box center [526, 172] width 650 height 14
click at [534, 188] on div "Sharon 4:11 PM 16 Sep at 4 pm Yes! I just unprivate my account!" at bounding box center [526, 194] width 650 height 65
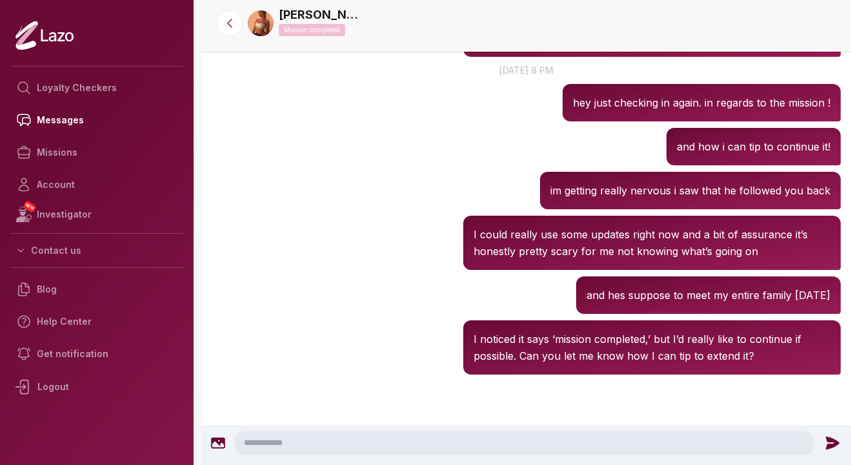
scroll to position [1573, 0]
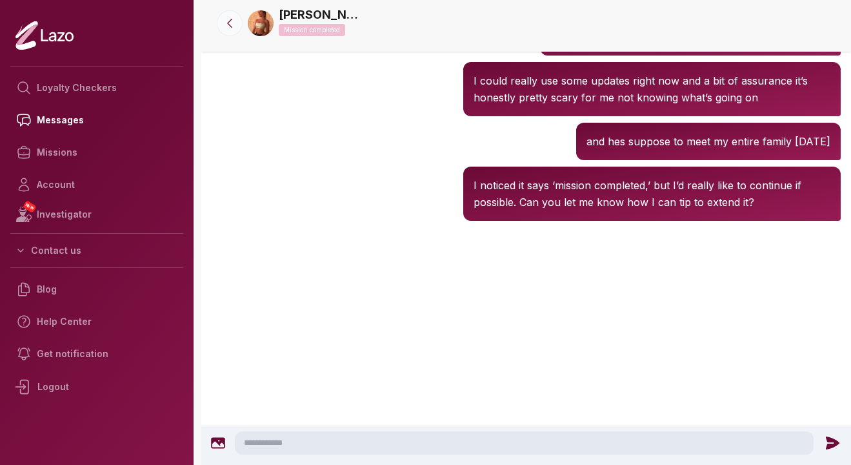
click at [227, 21] on icon at bounding box center [229, 23] width 13 height 13
